Goal: Find specific page/section: Find specific page/section

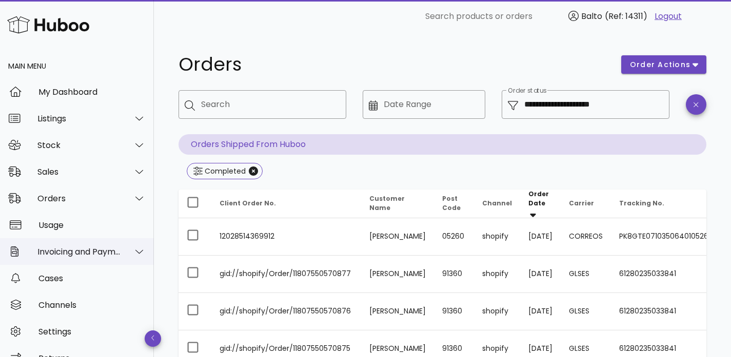
click at [72, 252] on div "Invoicing and Payments" at bounding box center [79, 252] width 84 height 10
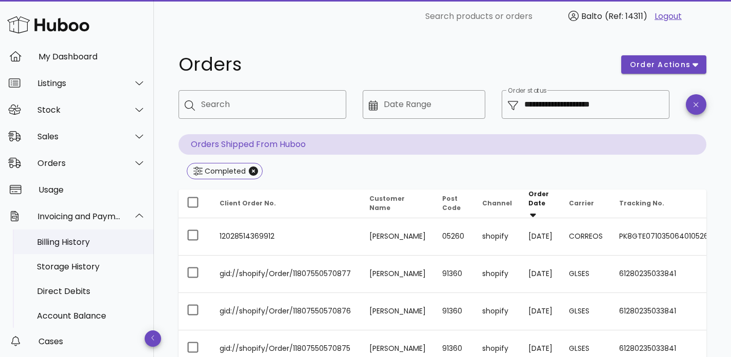
scroll to position [52, 0]
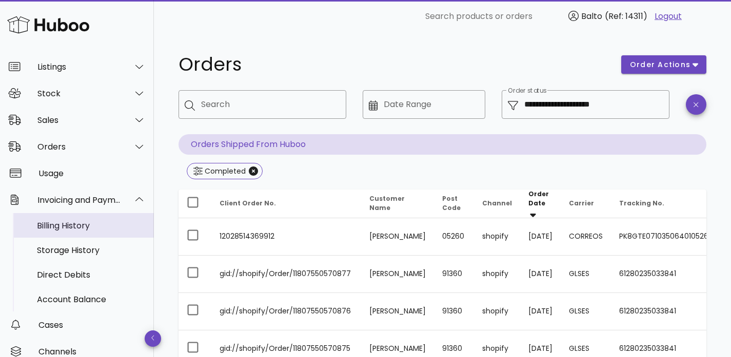
click at [72, 228] on div "Billing History" at bounding box center [91, 226] width 109 height 10
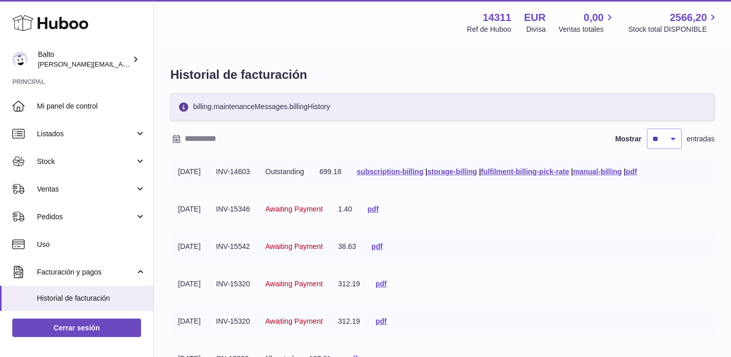
click at [286, 173] on span "Outstanding" at bounding box center [284, 172] width 39 height 8
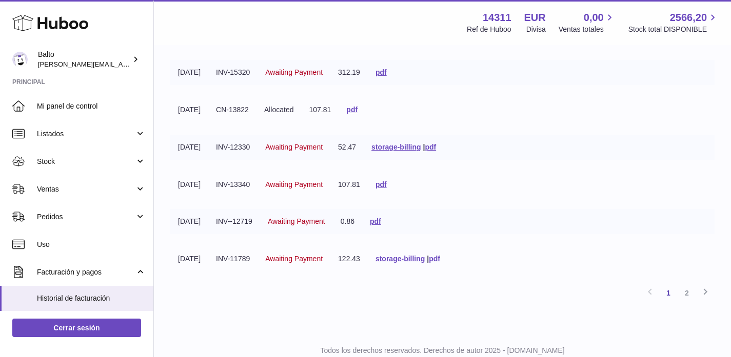
scroll to position [283, 0]
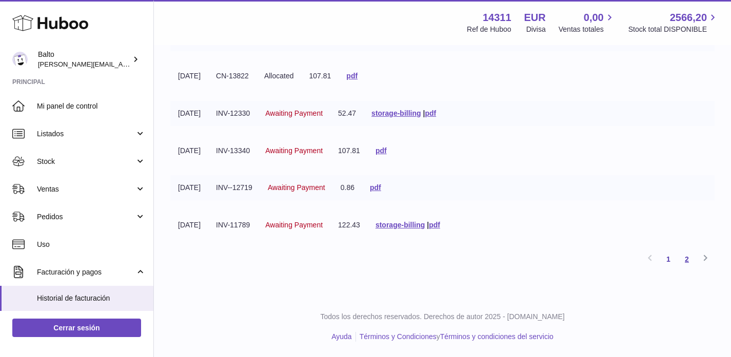
click at [684, 258] on link "2" at bounding box center [687, 259] width 18 height 18
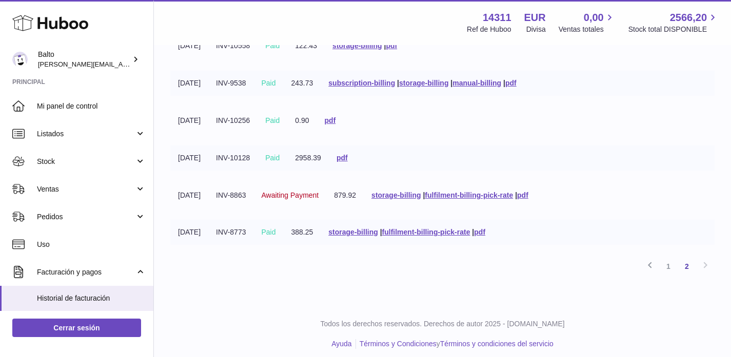
scroll to position [246, 0]
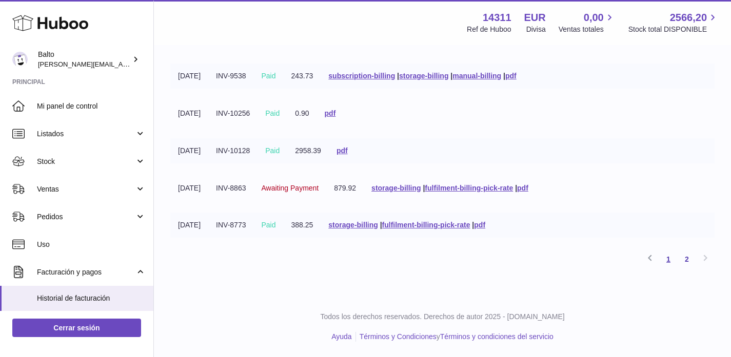
click at [667, 260] on link "1" at bounding box center [668, 259] width 18 height 18
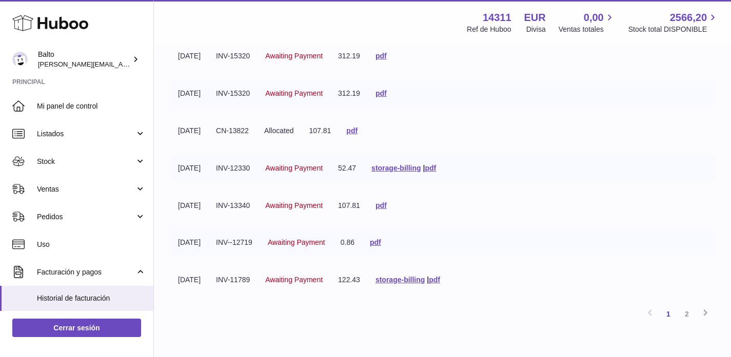
scroll to position [230, 0]
